Goal: Transaction & Acquisition: Purchase product/service

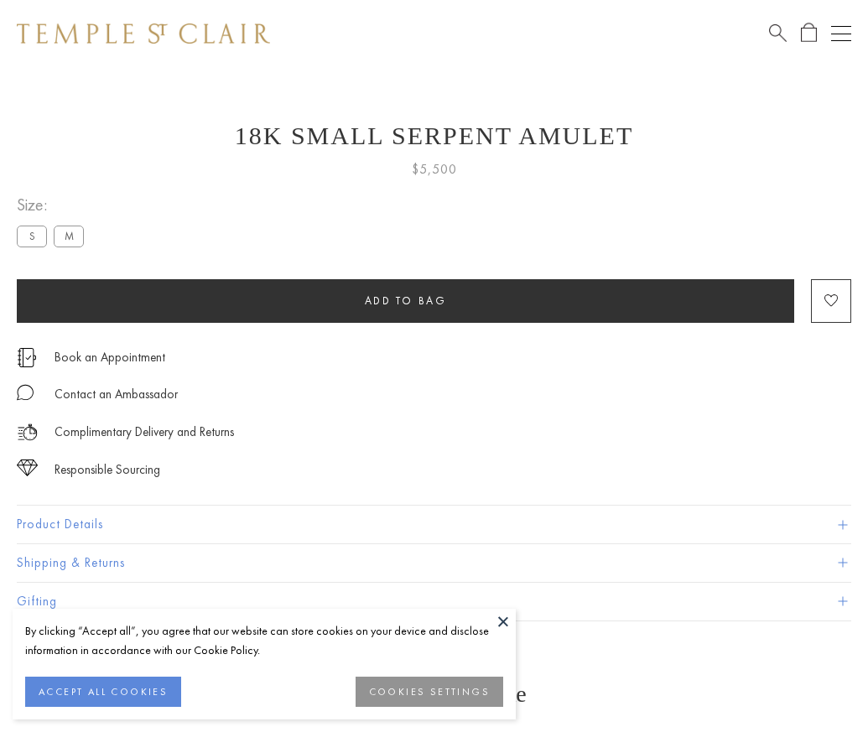
click at [405, 300] on span "Add to bag" at bounding box center [406, 300] width 82 height 14
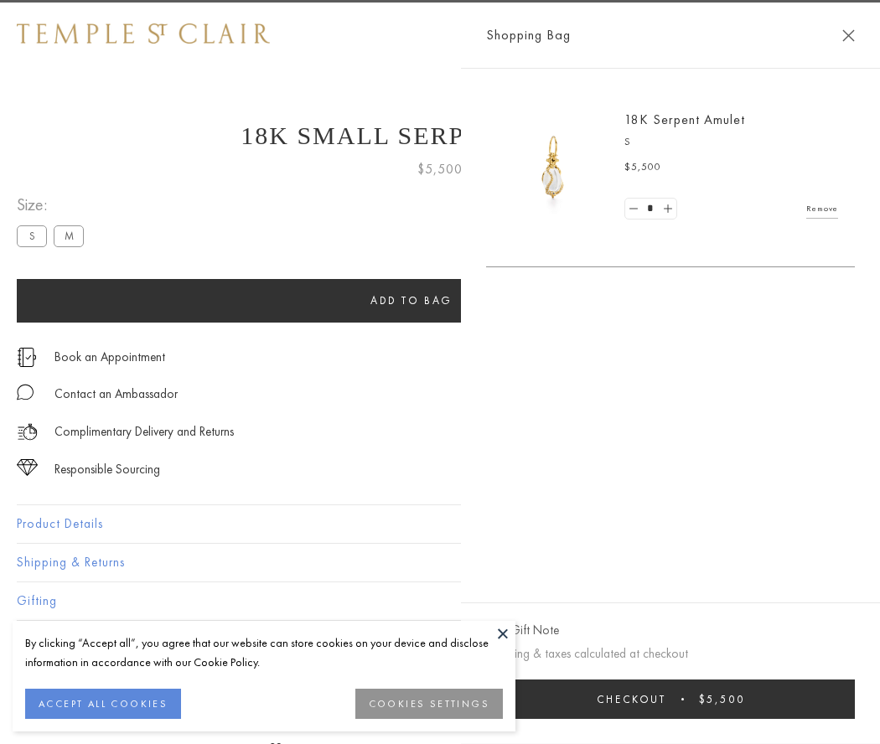
click at [671, 699] on button "Checkout $5,500" at bounding box center [670, 699] width 369 height 39
